Goal: Information Seeking & Learning: Learn about a topic

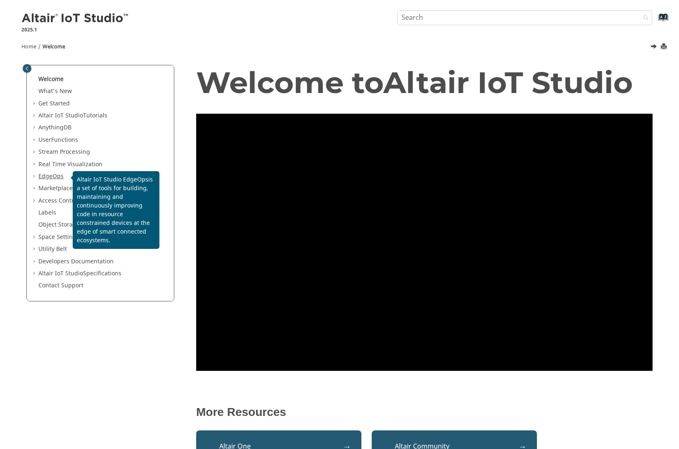
click at [51, 176] on span "EdgeOps" at bounding box center [50, 176] width 25 height 9
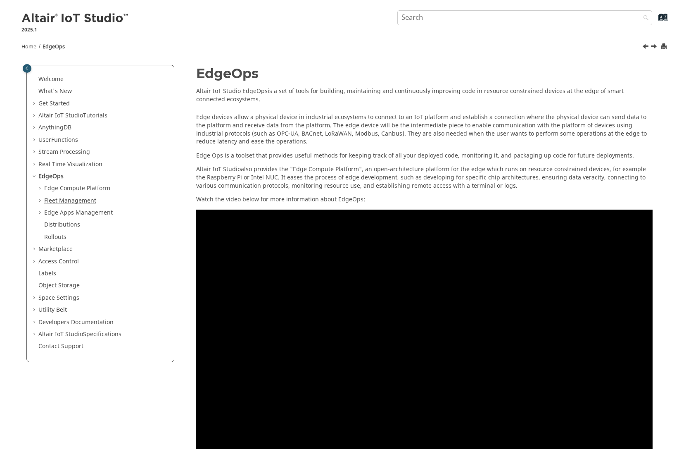
click at [57, 200] on link "Fleet Management" at bounding box center [70, 200] width 52 height 9
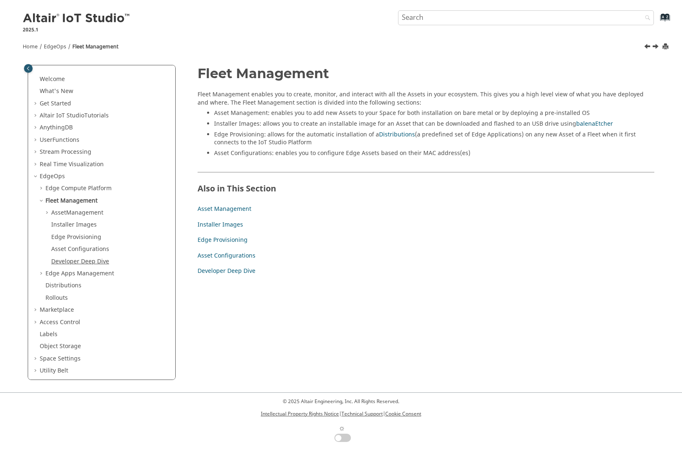
click at [98, 260] on link "Developer Deep Dive" at bounding box center [80, 261] width 58 height 9
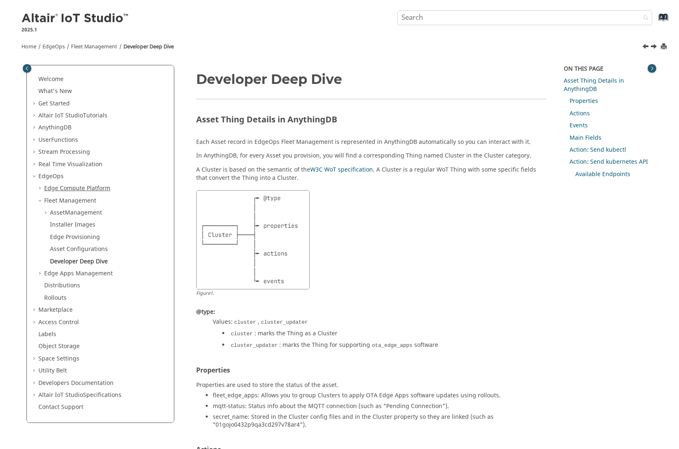
click at [70, 188] on span "Edge Compute Platform" at bounding box center [77, 188] width 66 height 9
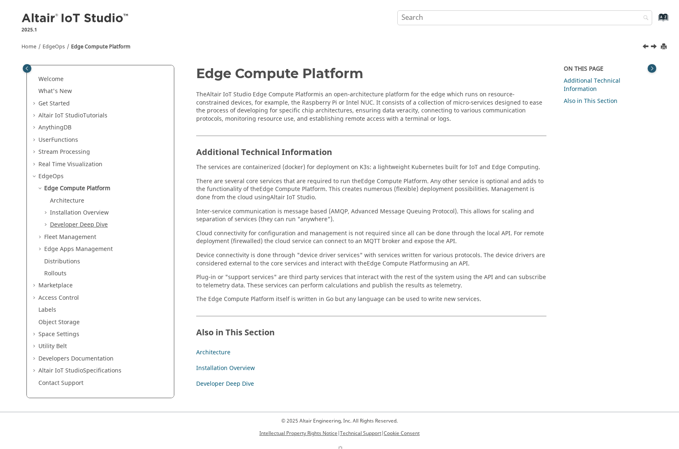
click at [75, 228] on link "Developer Deep Dive" at bounding box center [79, 224] width 58 height 9
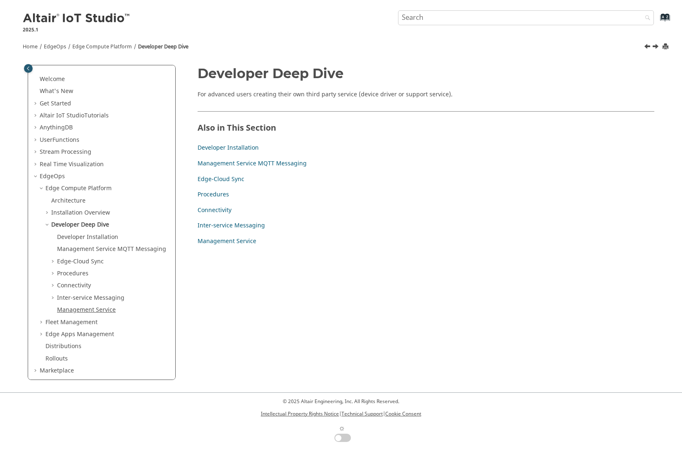
click at [91, 312] on link "Management Service" at bounding box center [86, 309] width 59 height 9
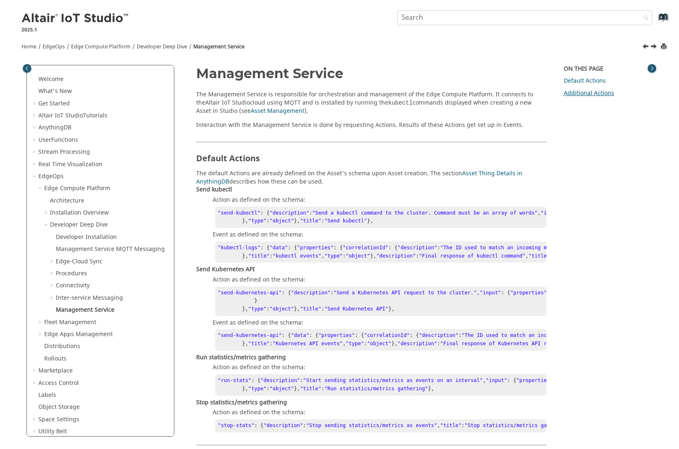
click at [582, 95] on link "Additional Actions" at bounding box center [589, 93] width 50 height 9
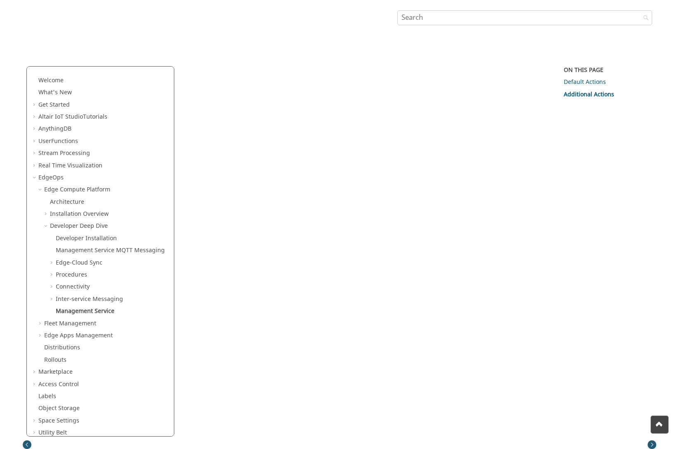
scroll to position [3301, 0]
